Goal: Transaction & Acquisition: Purchase product/service

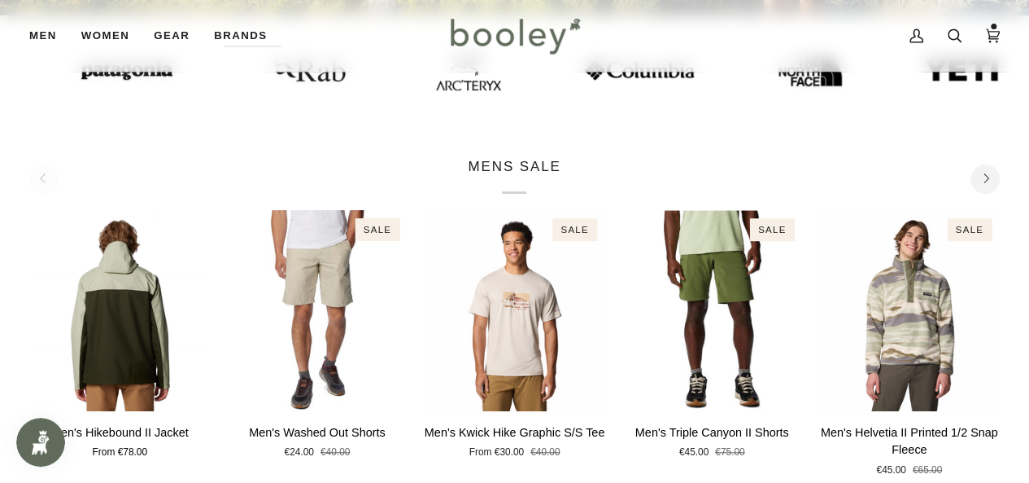
scroll to position [418, 0]
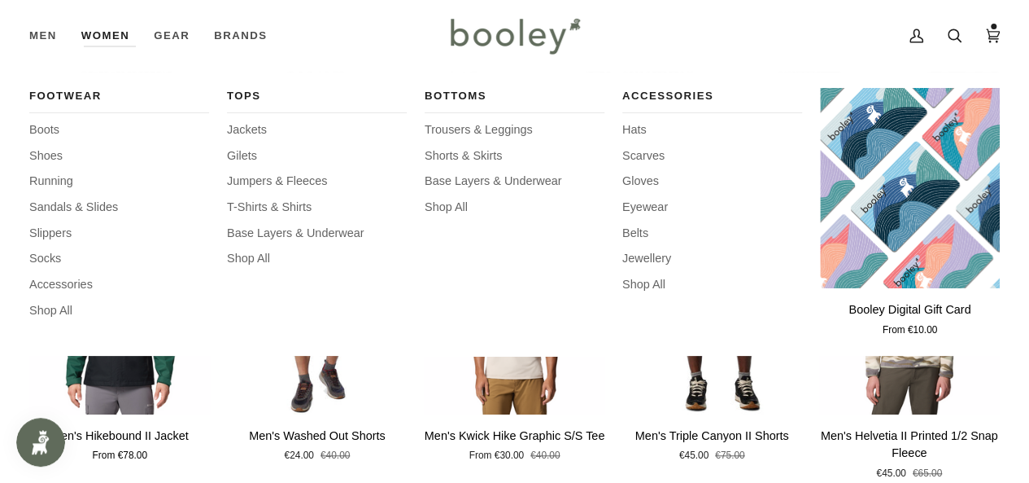
click at [107, 35] on link "Women" at bounding box center [105, 36] width 72 height 72
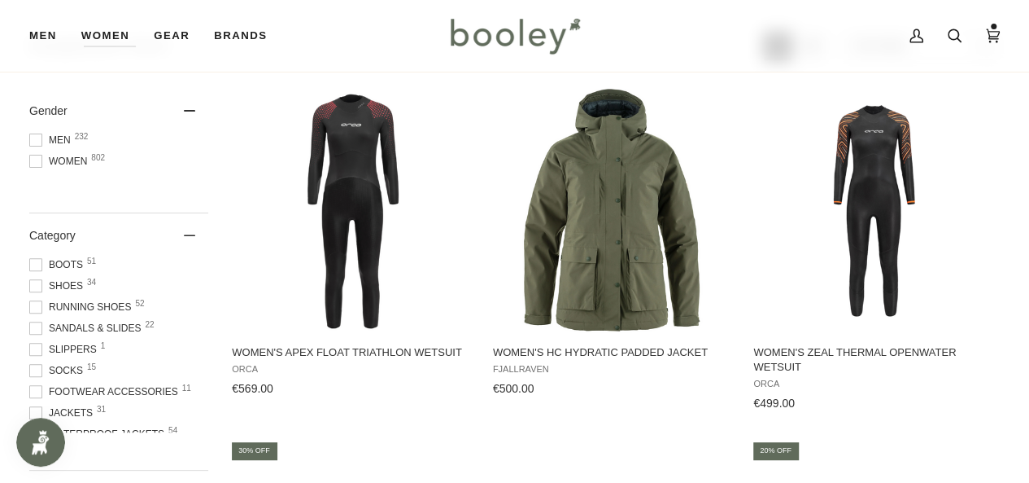
scroll to position [203, 0]
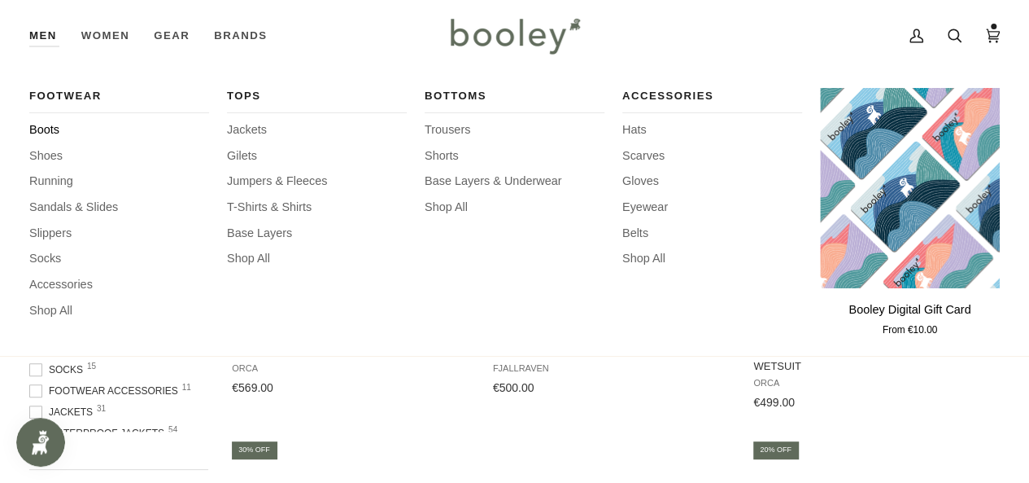
click at [44, 134] on span "Boots" at bounding box center [119, 130] width 180 height 18
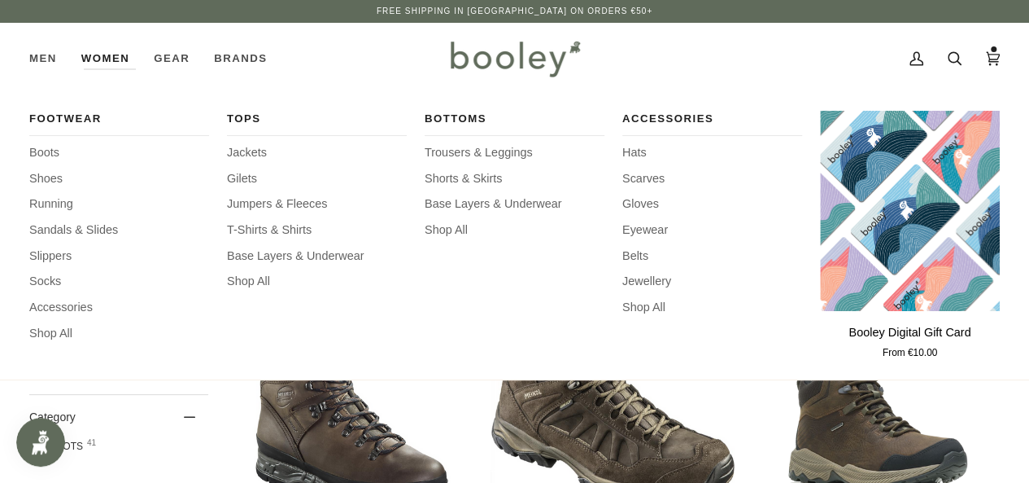
click at [115, 55] on link "Women" at bounding box center [105, 59] width 72 height 72
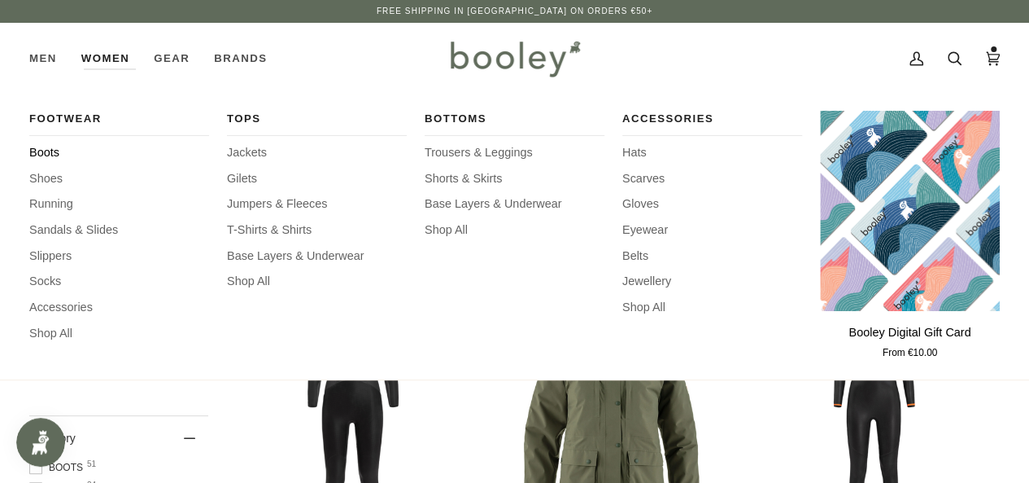
click at [49, 144] on span "Boots" at bounding box center [119, 153] width 180 height 18
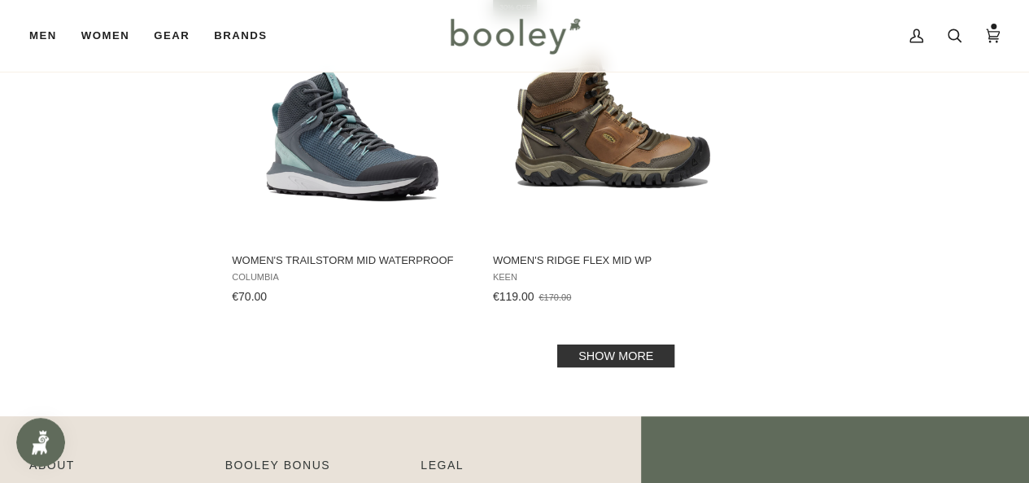
scroll to position [2358, 0]
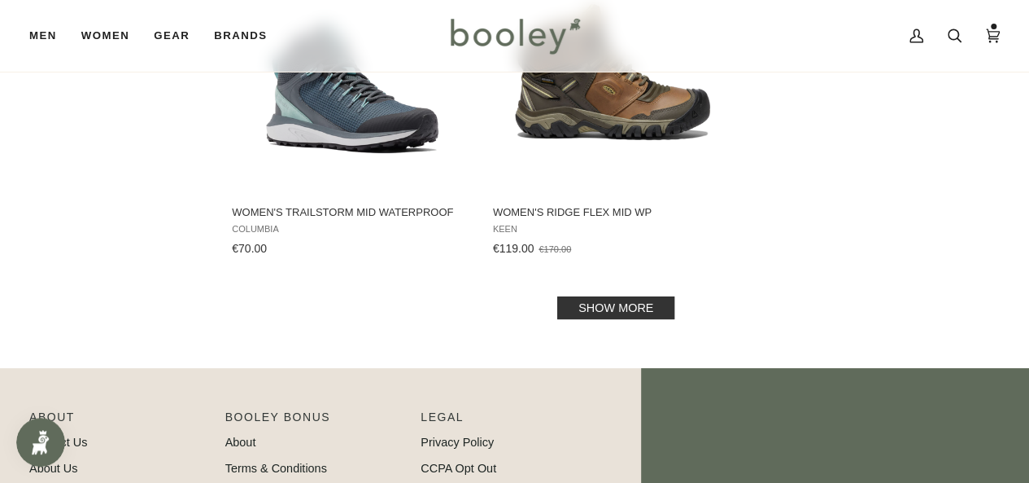
click at [602, 305] on link "Show more" at bounding box center [615, 307] width 117 height 23
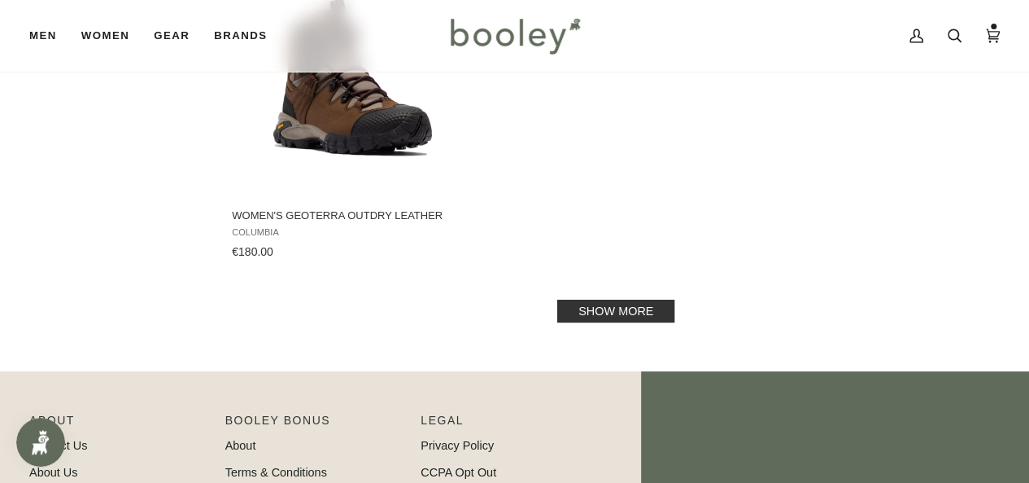
scroll to position [4737, 0]
click at [628, 299] on link "Show more" at bounding box center [615, 310] width 117 height 23
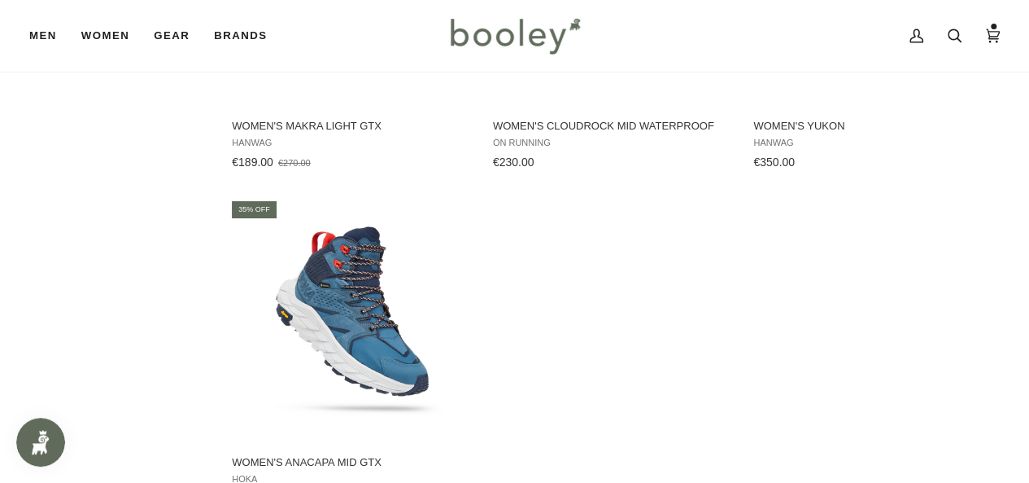
scroll to position [5861, 0]
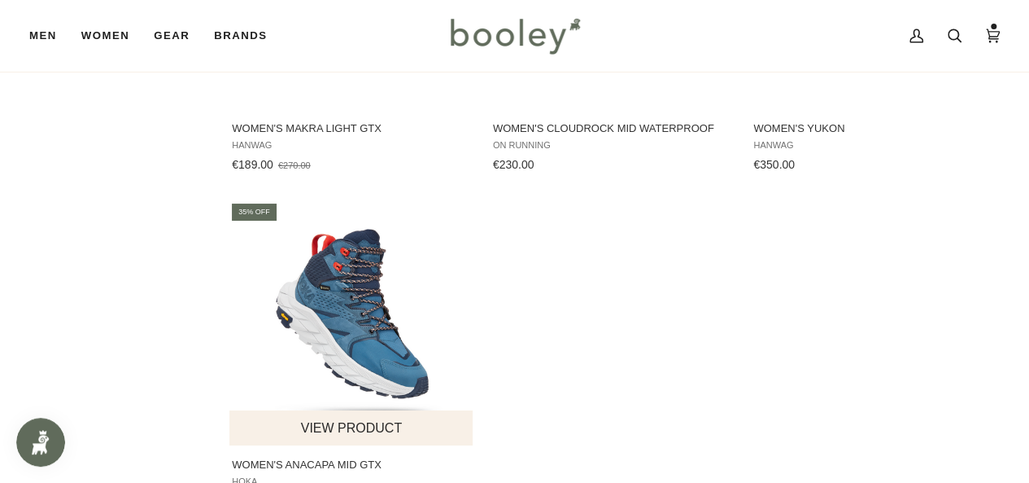
click at [355, 289] on img "Women's Anacapa Mid GTX" at bounding box center [352, 323] width 244 height 244
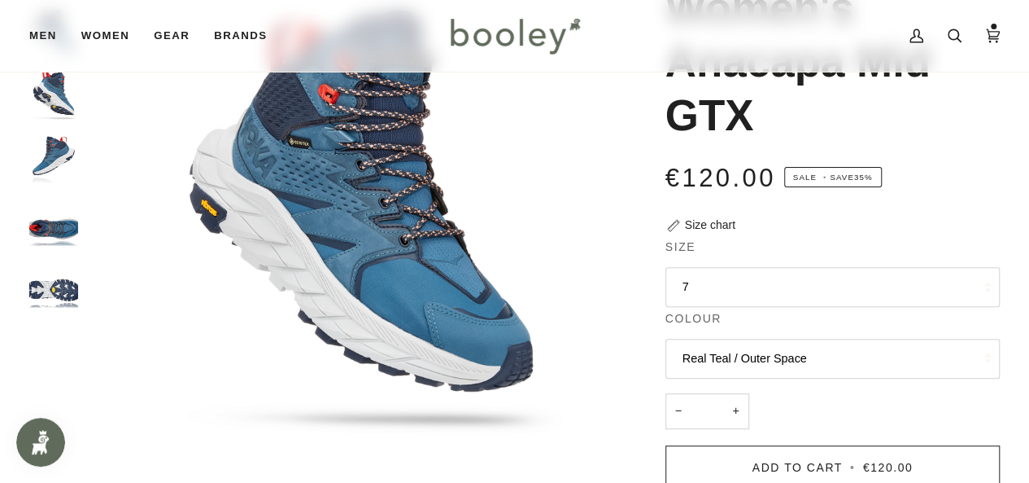
scroll to position [203, 0]
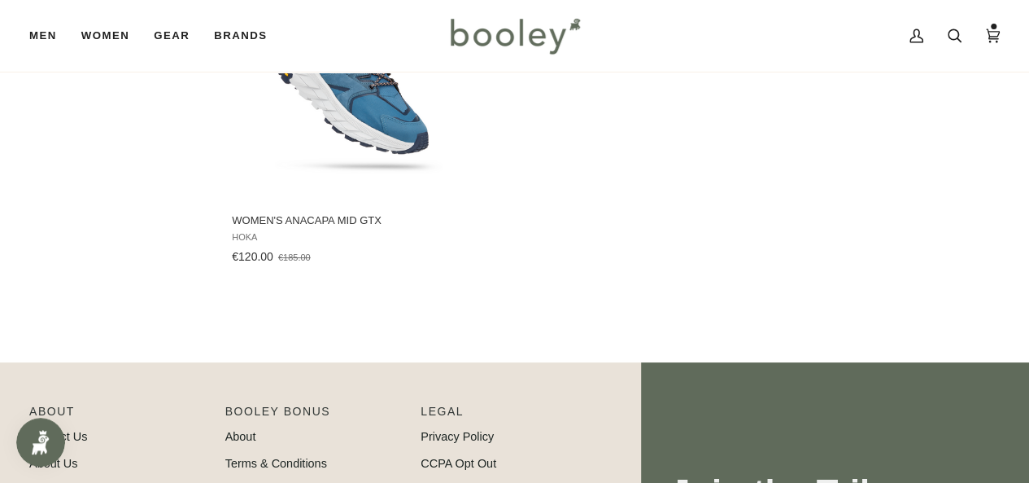
scroll to position [6106, 0]
